Goal: Task Accomplishment & Management: Use online tool/utility

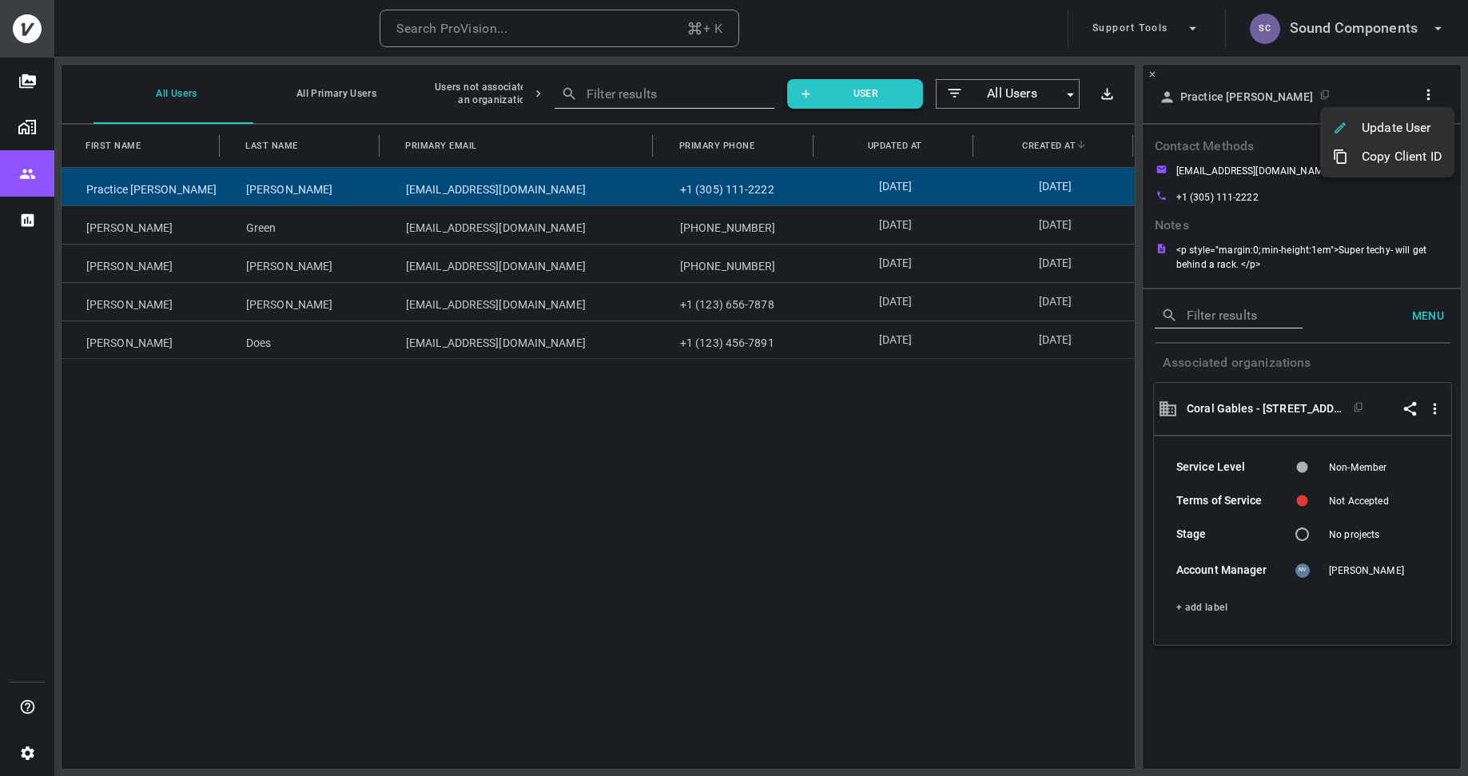
click at [1376, 28] on div at bounding box center [734, 388] width 1468 height 776
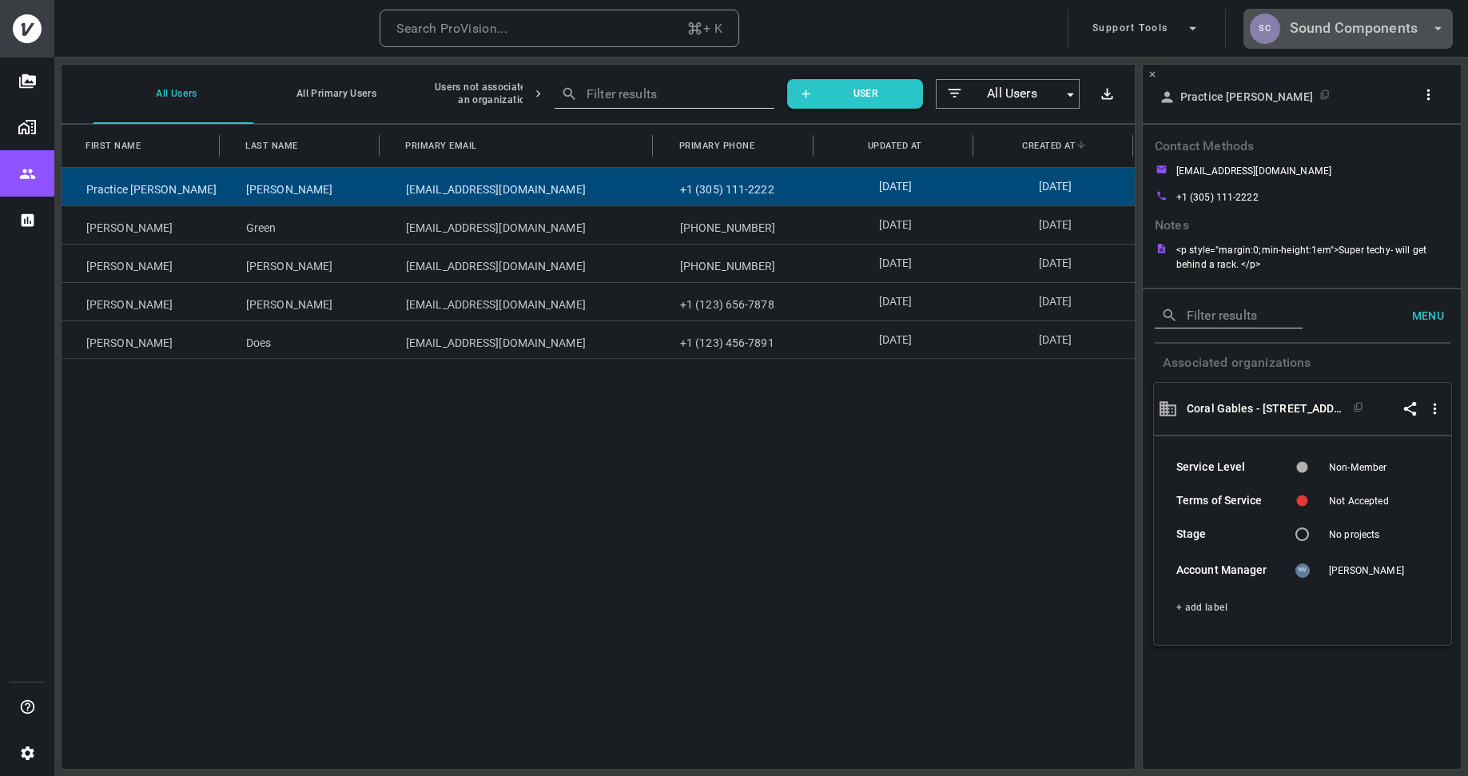
click at [1363, 30] on h6 "Sound Components" at bounding box center [1353, 28] width 128 height 23
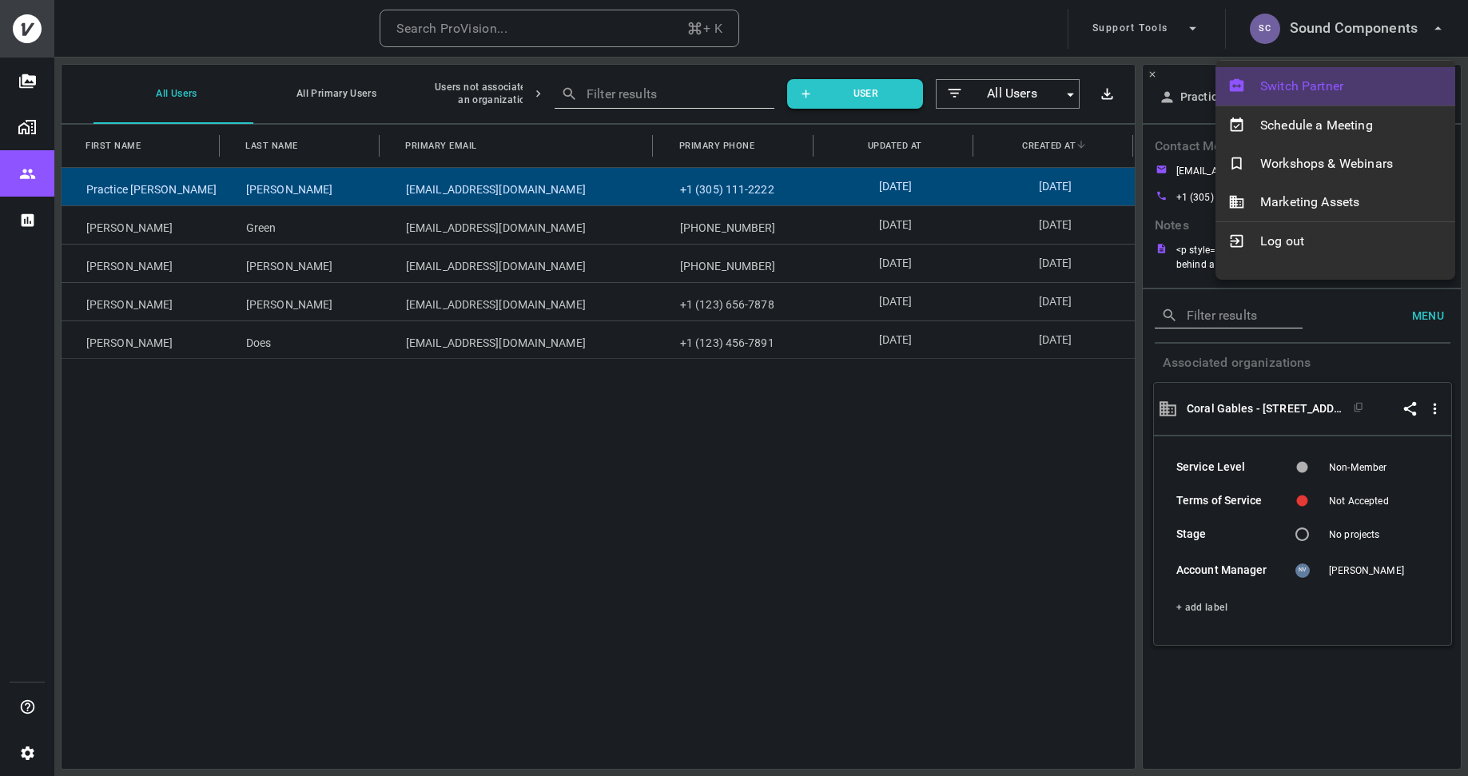
click at [1309, 80] on span "Switch Partner" at bounding box center [1351, 86] width 182 height 19
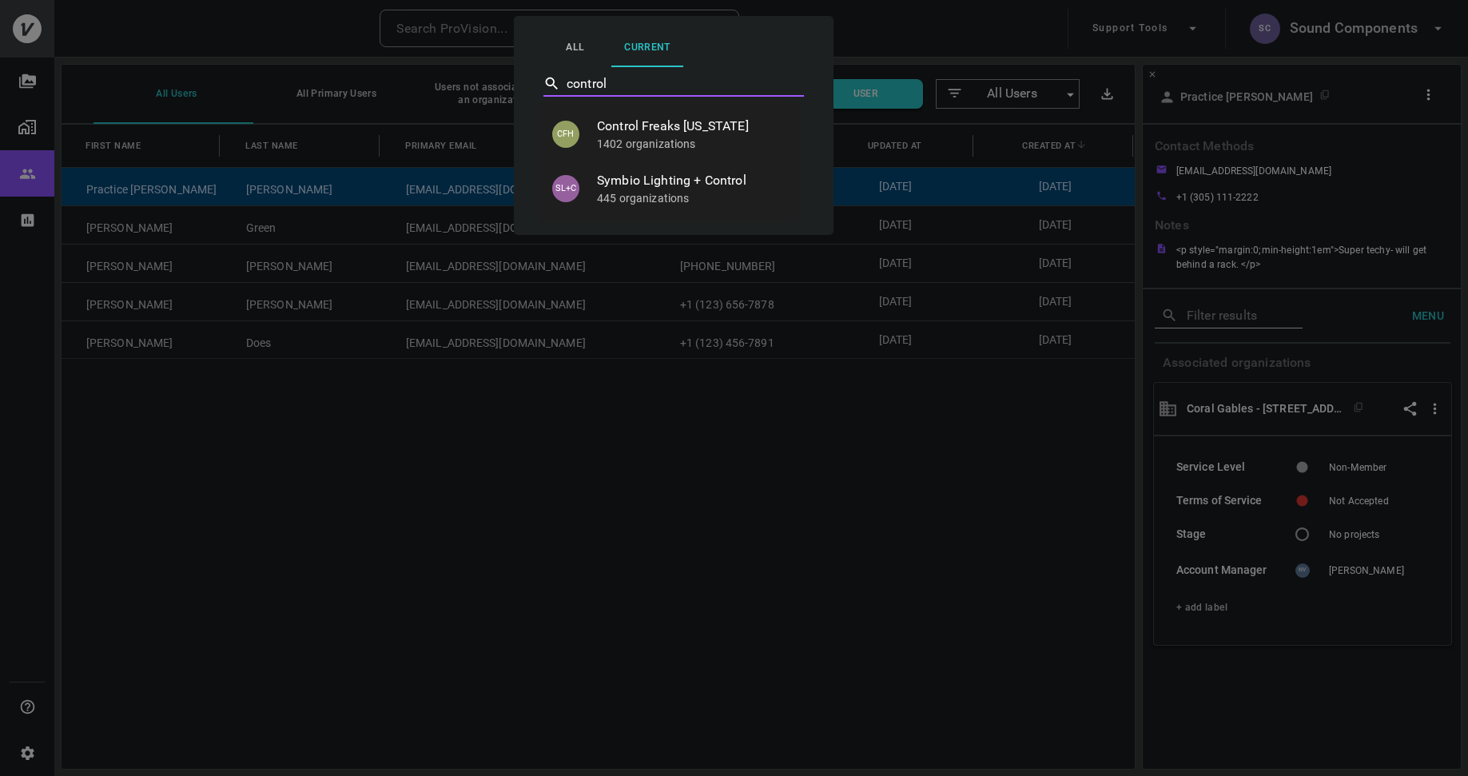
type input "Control Freaks [US_STATE]"
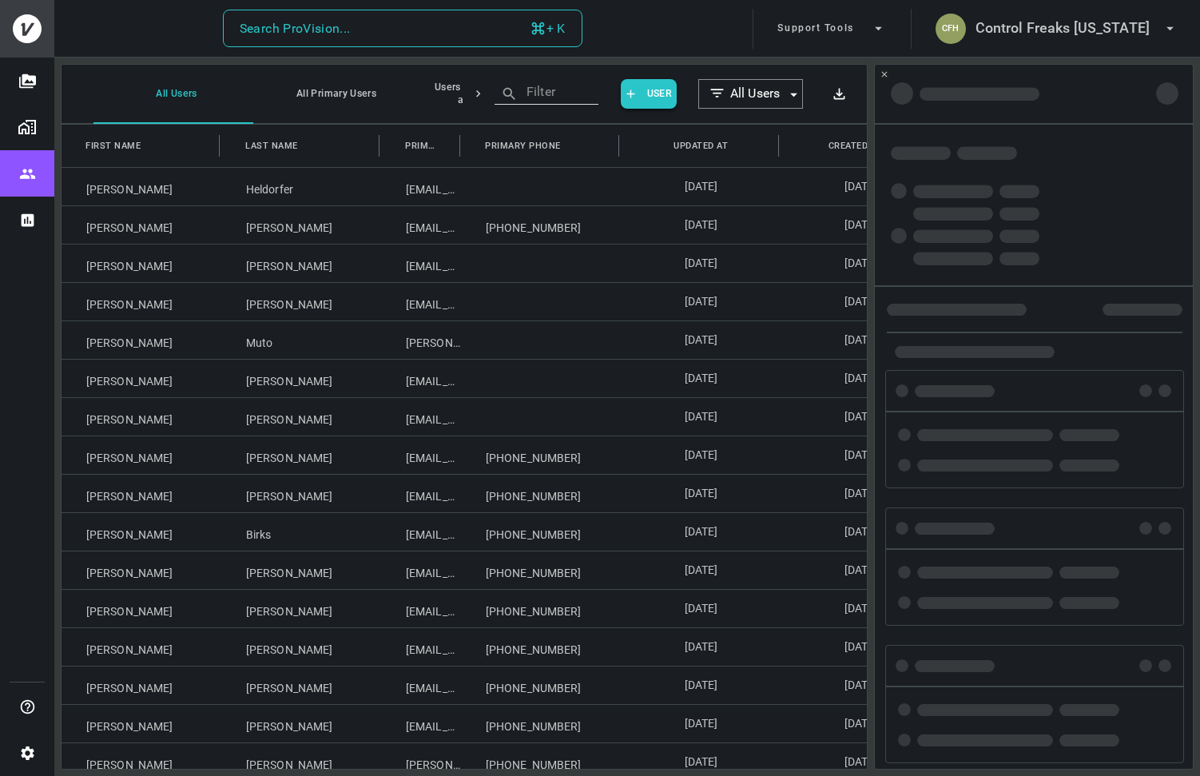
click at [466, 32] on button "Search ProVision... + K" at bounding box center [402, 29] width 359 height 38
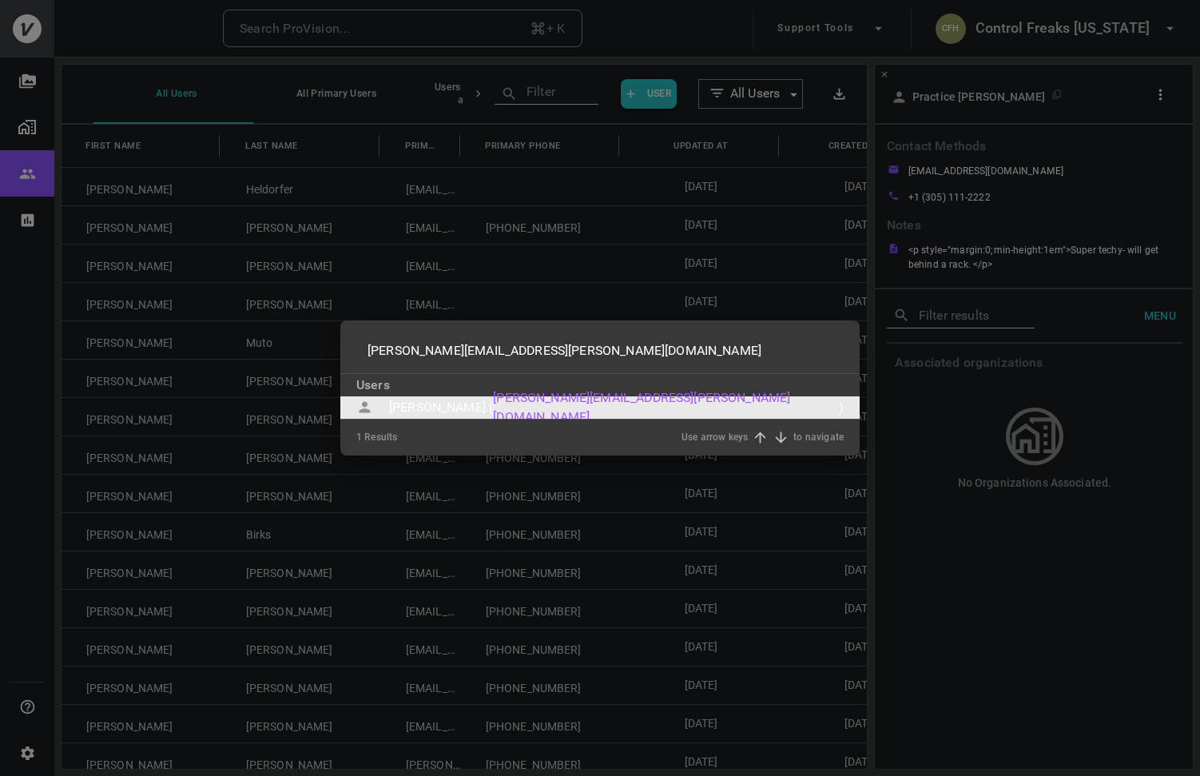
type input "[PERSON_NAME][EMAIL_ADDRESS][PERSON_NAME][DOMAIN_NAME]"
click at [446, 407] on div "[PERSON_NAME] (" at bounding box center [441, 407] width 104 height 19
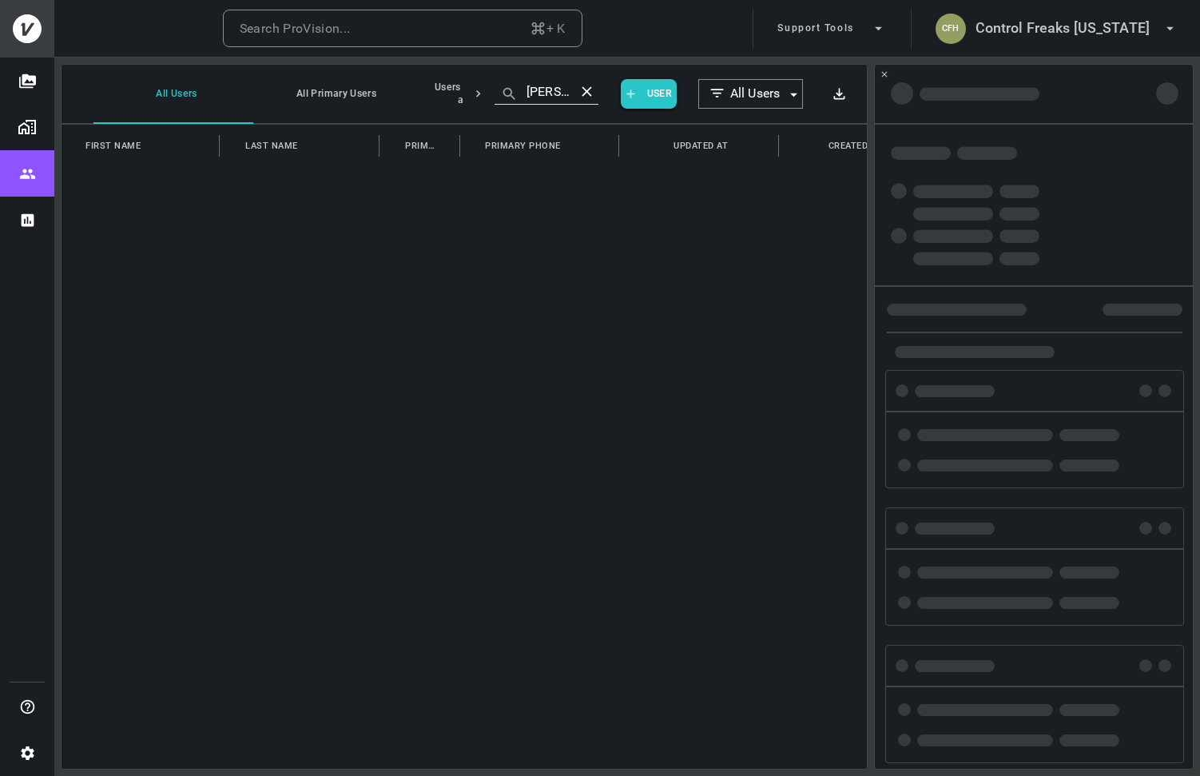
type input "[PERSON_NAME][EMAIL_ADDRESS][PERSON_NAME][DOMAIN_NAME]"
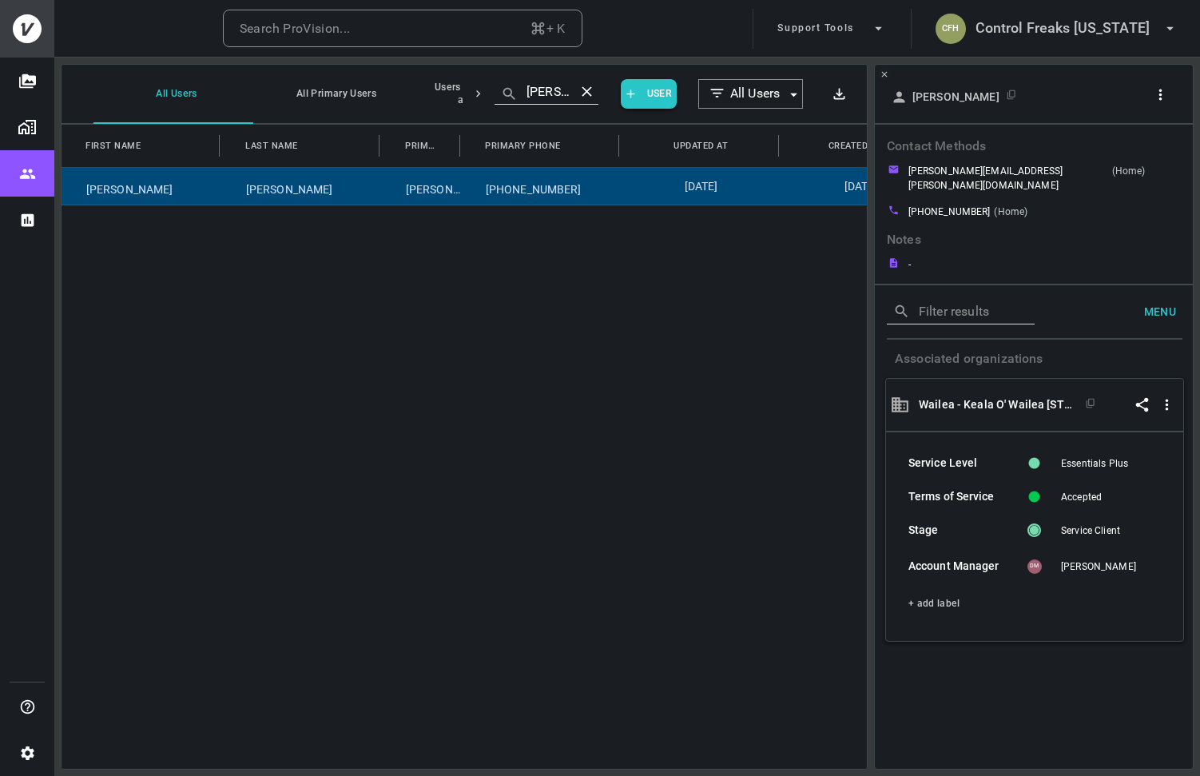
click at [1156, 93] on icon "button" at bounding box center [1160, 94] width 17 height 17
click at [1130, 159] on p "Copy Client ID" at bounding box center [1134, 152] width 80 height 19
